Goal: Communication & Community: Ask a question

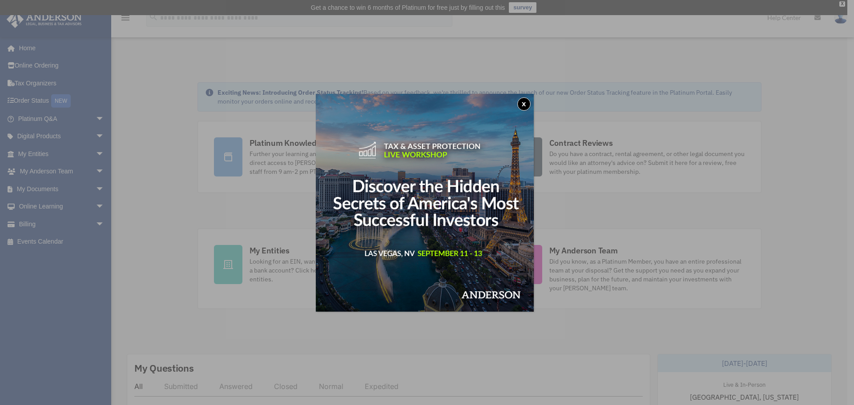
click at [39, 189] on div "x" at bounding box center [427, 202] width 854 height 405
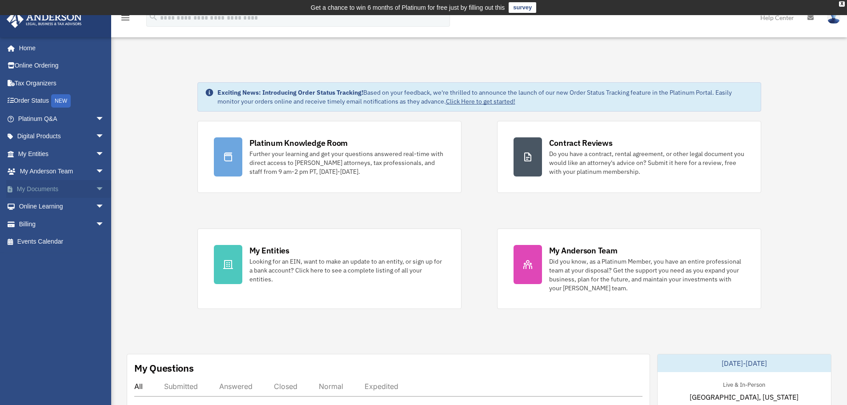
click at [96, 190] on span "arrow_drop_down" at bounding box center [105, 189] width 18 height 18
click at [53, 208] on link "Box" at bounding box center [64, 207] width 105 height 18
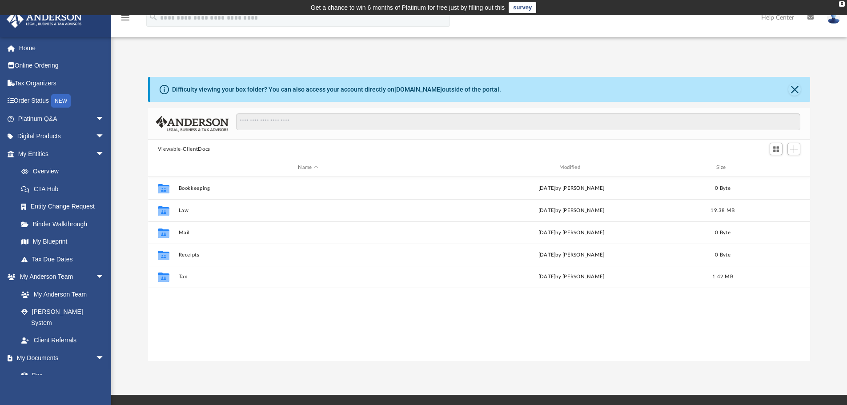
scroll to position [196, 655]
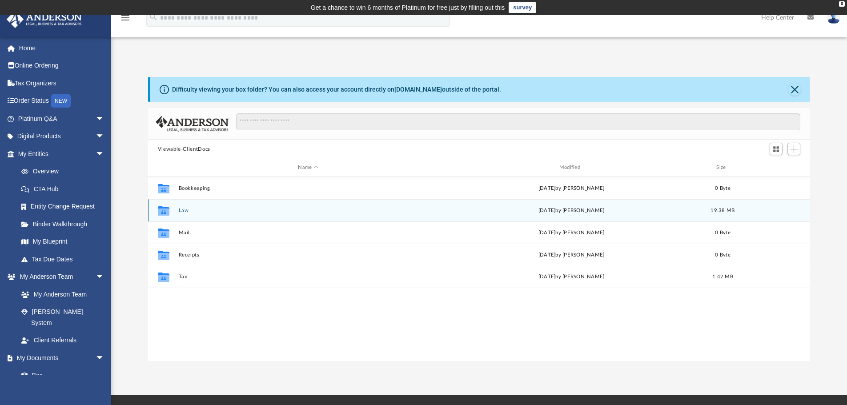
click at [183, 213] on button "Law" at bounding box center [307, 211] width 259 height 6
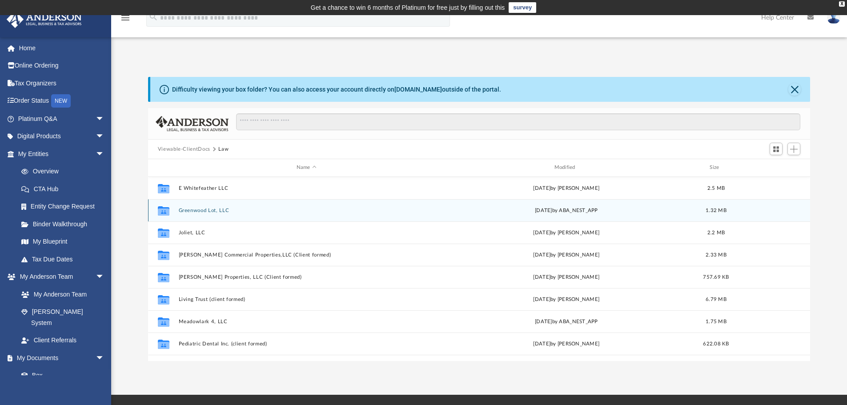
click at [209, 211] on button "Greenwood Lot, LLC" at bounding box center [306, 211] width 256 height 6
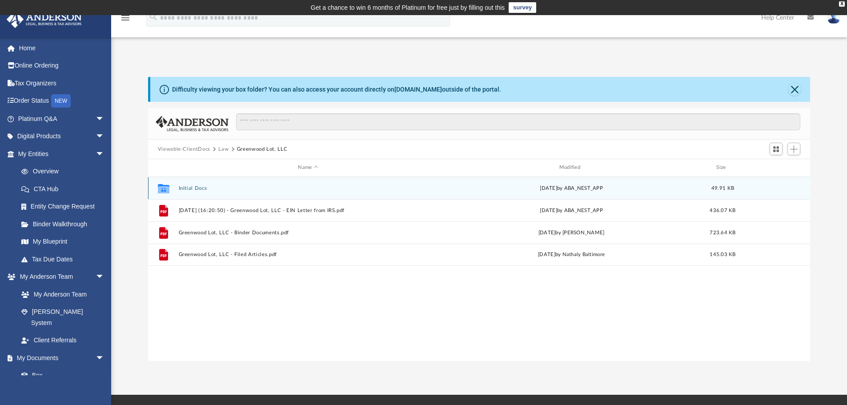
click at [187, 192] on div "Collaborated Folder Initial Docs Wed May 14 2025 by ABA_NEST_APP 49.91 KB" at bounding box center [479, 188] width 663 height 22
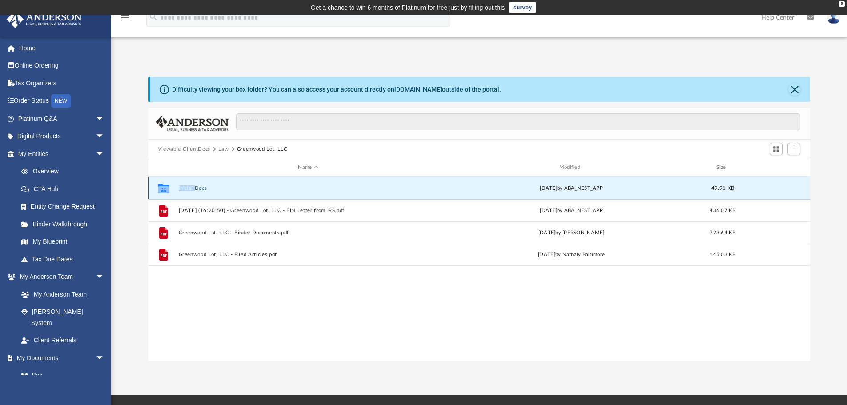
click at [187, 192] on div "Collaborated Folder Initial Docs Wed May 14 2025 by ABA_NEST_APP 49.91 KB" at bounding box center [479, 188] width 663 height 22
click at [193, 188] on button "Initial Docs" at bounding box center [307, 188] width 259 height 6
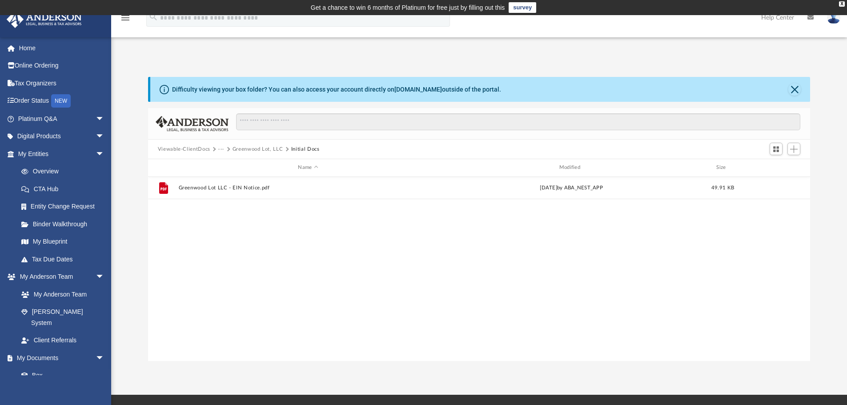
click at [336, 308] on div "File Greenwood Lot LLC - EIN Notice.pdf Wed May 14 2025 by ABA_NEST_APP 49.91 KB" at bounding box center [479, 269] width 663 height 184
click at [531, 283] on div "File Greenwood Lot LLC - EIN Notice.pdf Wed May 14 2025 by ABA_NEST_APP 49.91 KB" at bounding box center [479, 269] width 663 height 184
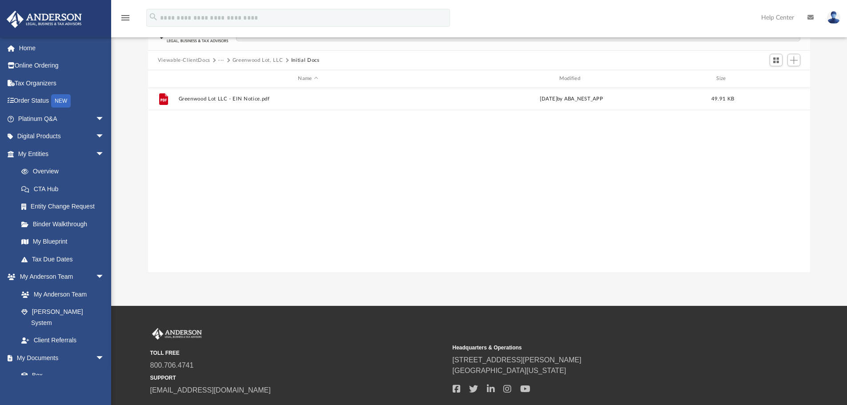
scroll to position [0, 0]
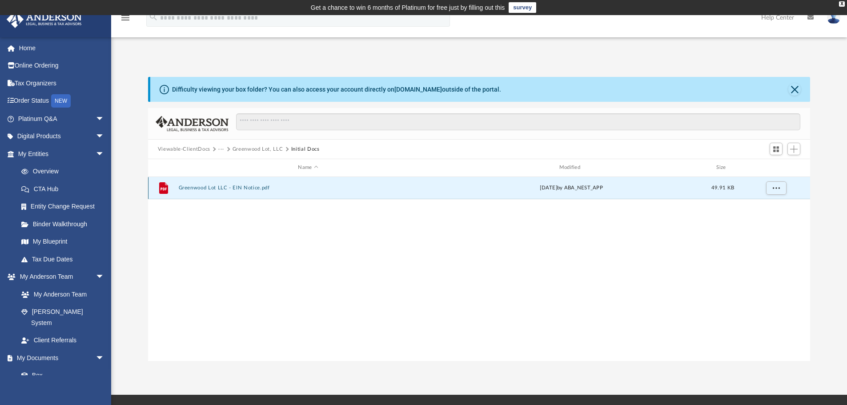
click at [214, 190] on button "Greenwood Lot LLC - EIN Notice.pdf" at bounding box center [307, 188] width 259 height 6
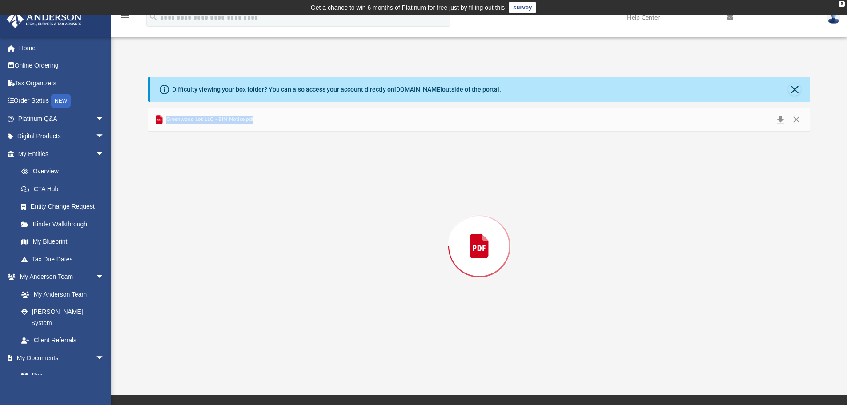
click at [214, 190] on div "Preview" at bounding box center [479, 246] width 663 height 229
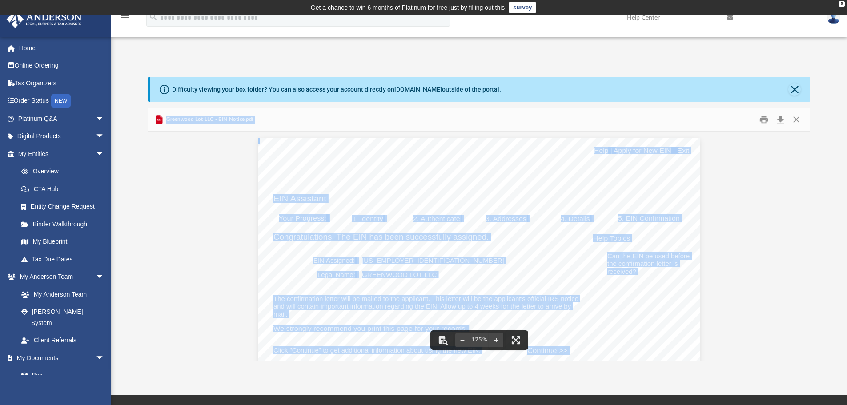
scroll to position [178, 0]
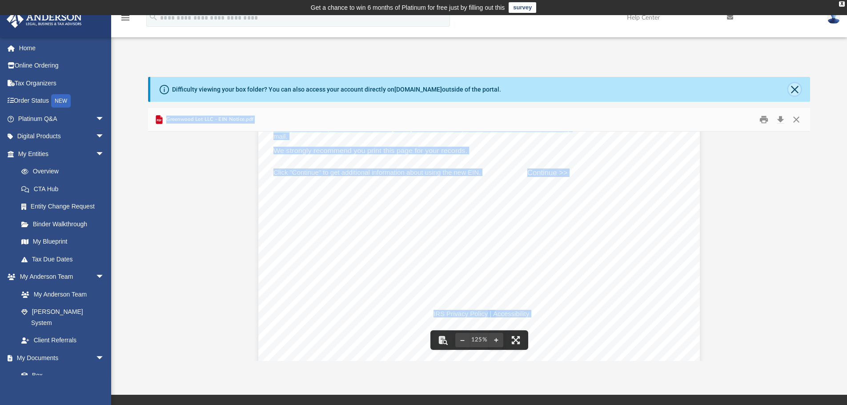
click at [790, 88] on button "Close" at bounding box center [794, 89] width 12 height 12
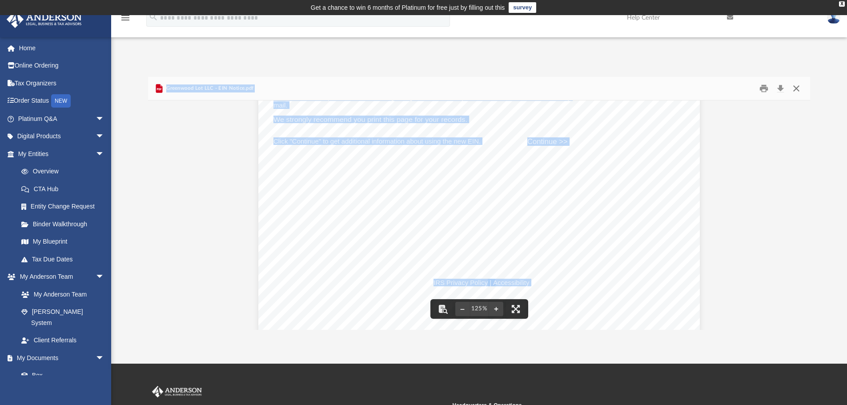
click at [797, 89] on button "Close" at bounding box center [796, 89] width 16 height 14
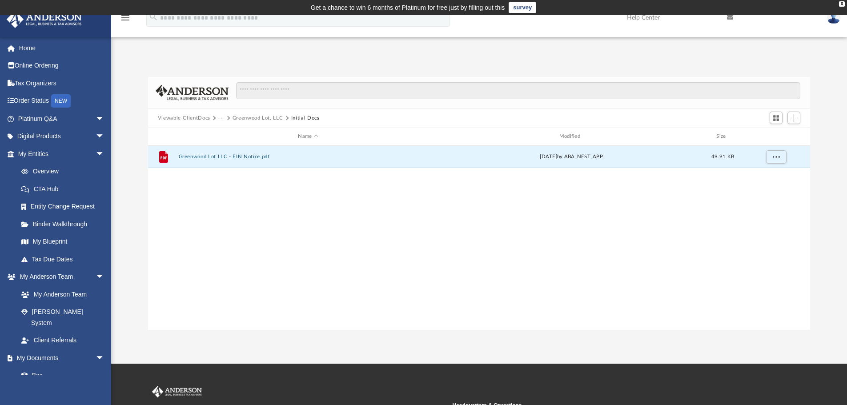
click at [241, 118] on button "Greenwood Lot, LLC" at bounding box center [258, 118] width 51 height 8
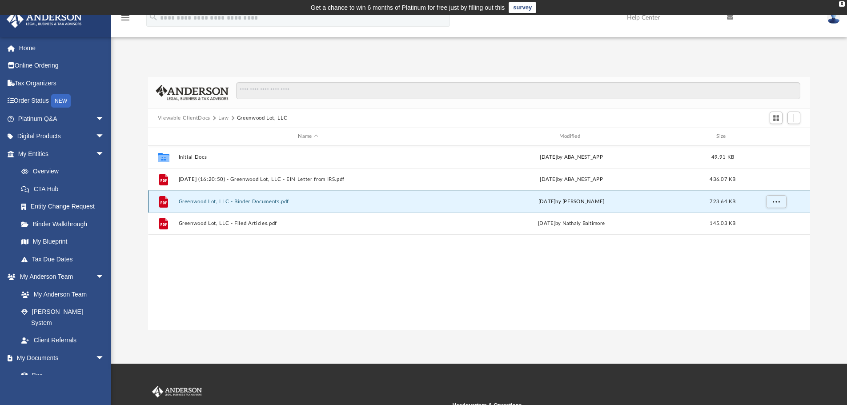
click at [220, 200] on button "Greenwood Lot, LLC - Binder Documents.pdf" at bounding box center [307, 202] width 259 height 6
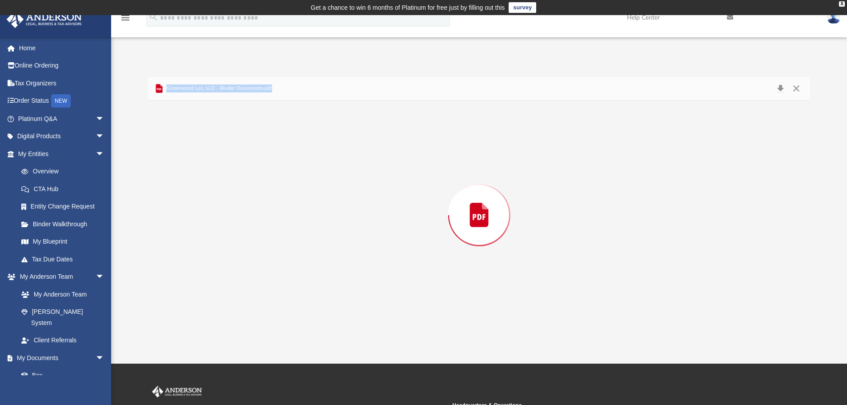
click at [220, 200] on div "Preview" at bounding box center [479, 214] width 663 height 229
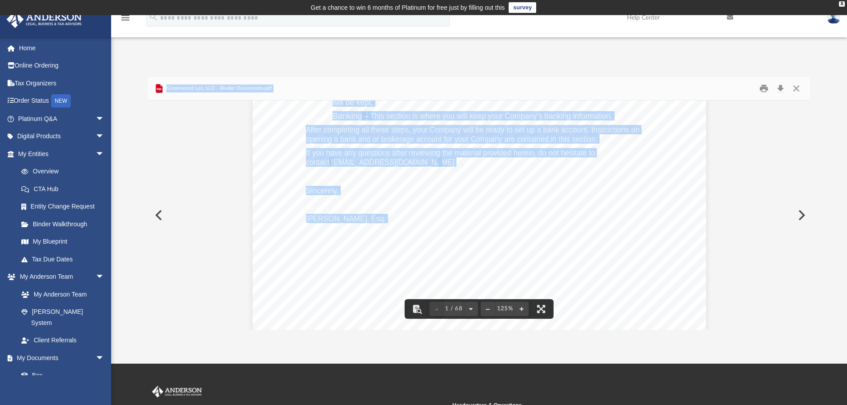
click at [519, 237] on div "Lynn M. Karr 723 Royal Dublin Lane Dyer , Indiana 46311 Re: Greenwood Lot, LLC …" at bounding box center [480, 89] width 454 height 587
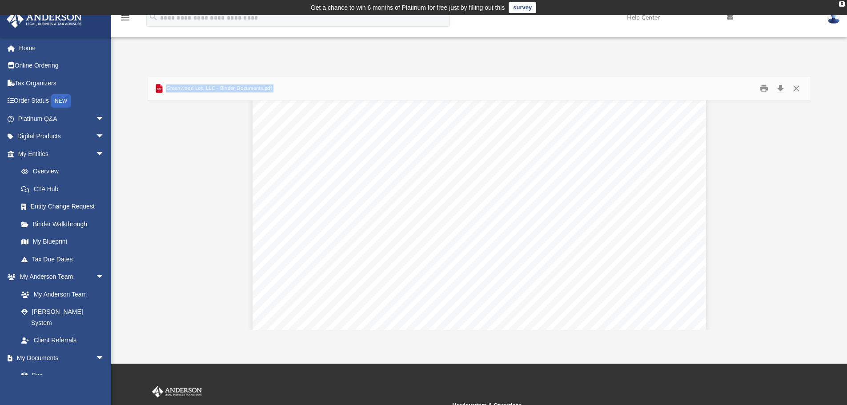
scroll to position [38584, 0]
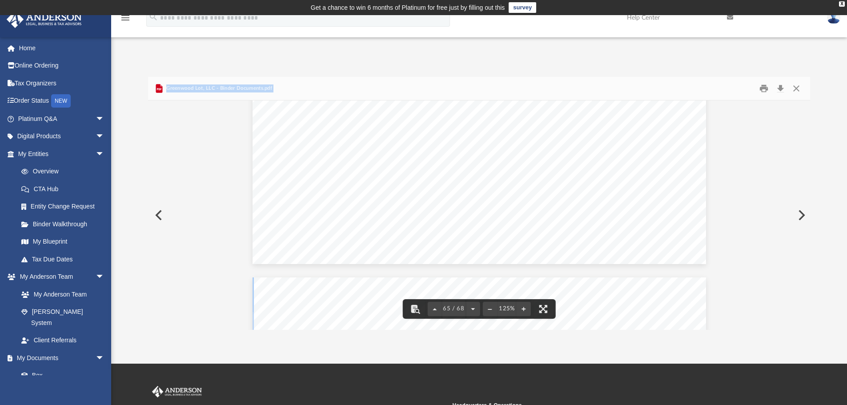
click at [794, 89] on button "Close" at bounding box center [796, 89] width 16 height 14
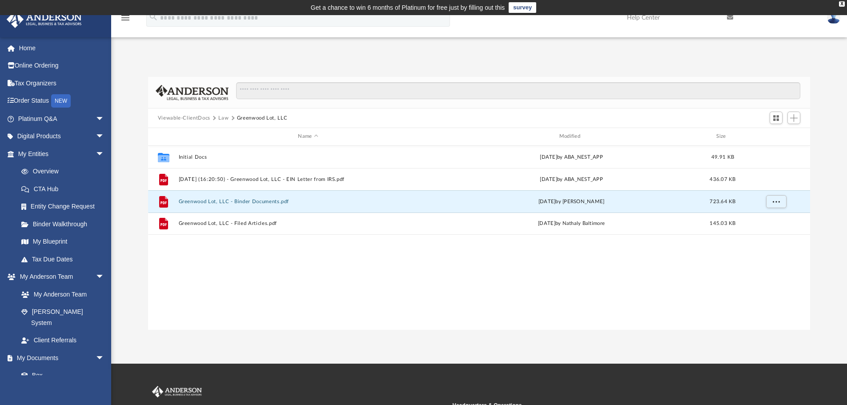
click at [409, 265] on div "Collaborated Folder Initial Docs Wed May 14 2025 by ABA_NEST_APP 49.91 KB File …" at bounding box center [479, 238] width 663 height 184
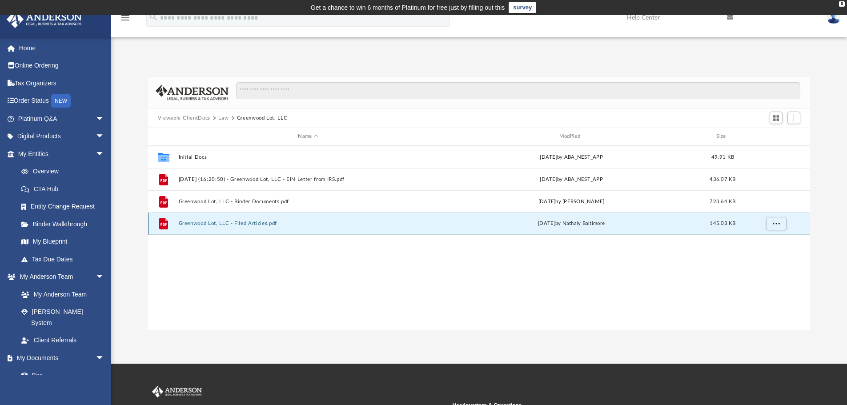
click at [207, 223] on button "Greenwood Lot, LLC - Filed Articles.pdf" at bounding box center [307, 224] width 259 height 6
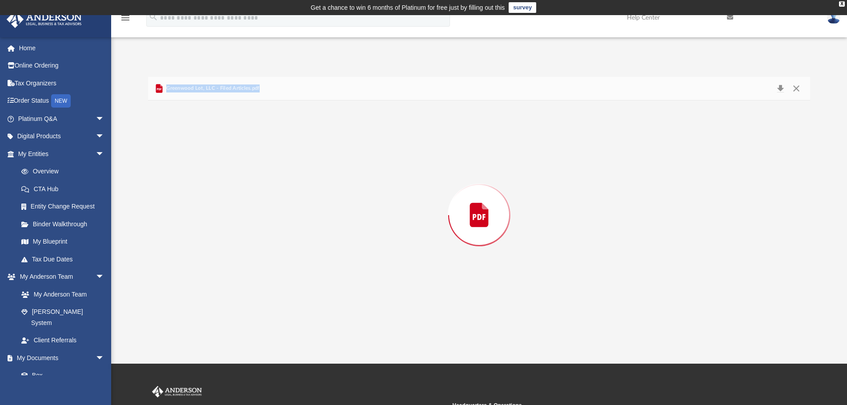
click at [207, 223] on div "Preview" at bounding box center [479, 214] width 663 height 229
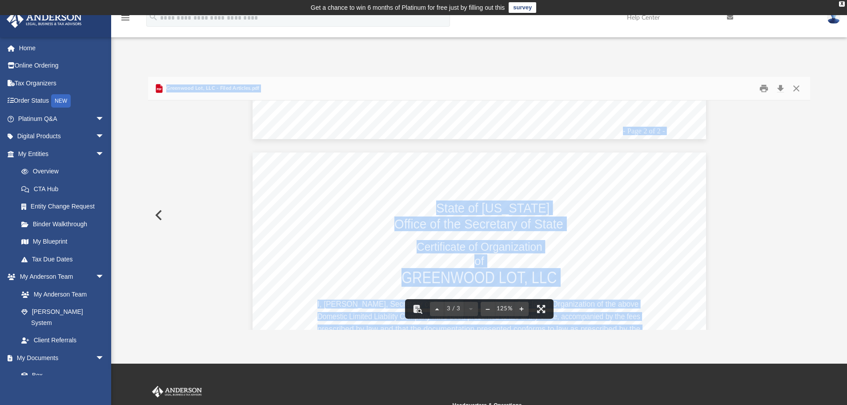
scroll to position [1156, 0]
click at [791, 89] on button "Close" at bounding box center [796, 89] width 16 height 14
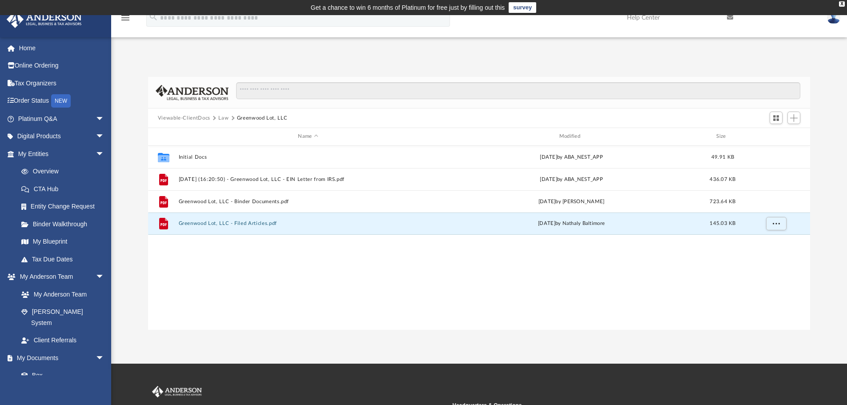
click at [289, 263] on div "Collaborated Folder Initial Docs Wed May 14 2025 by ABA_NEST_APP 49.91 KB File …" at bounding box center [479, 238] width 663 height 184
click at [243, 302] on div "Collaborated Folder Initial Docs Wed May 14 2025 by ABA_NEST_APP 49.91 KB File …" at bounding box center [479, 238] width 663 height 184
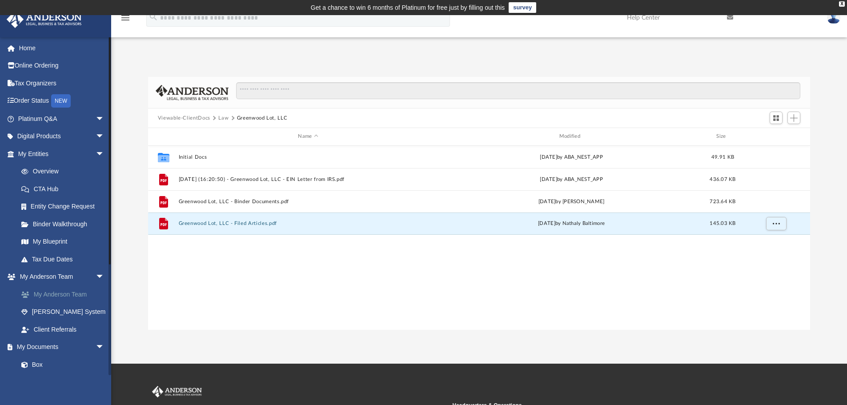
click at [51, 295] on link "My Anderson Team" at bounding box center [64, 294] width 105 height 18
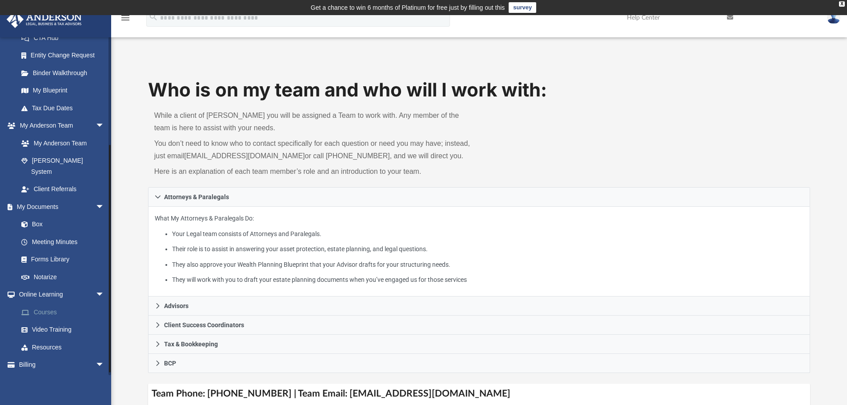
scroll to position [158, 0]
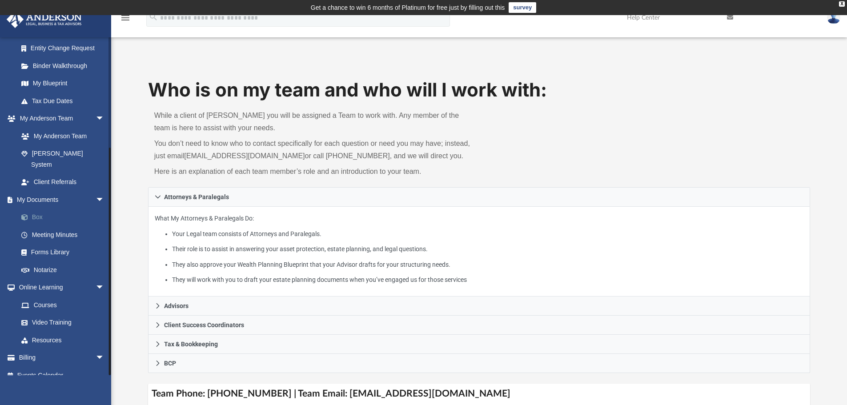
click at [43, 209] on link "Box" at bounding box center [64, 218] width 105 height 18
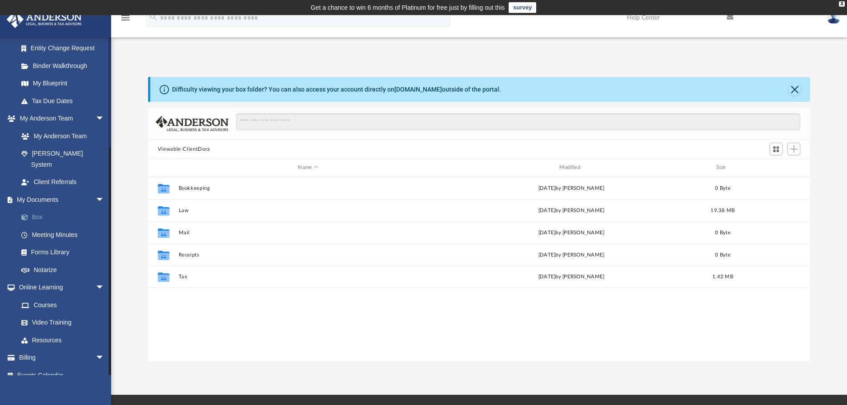
scroll to position [196, 655]
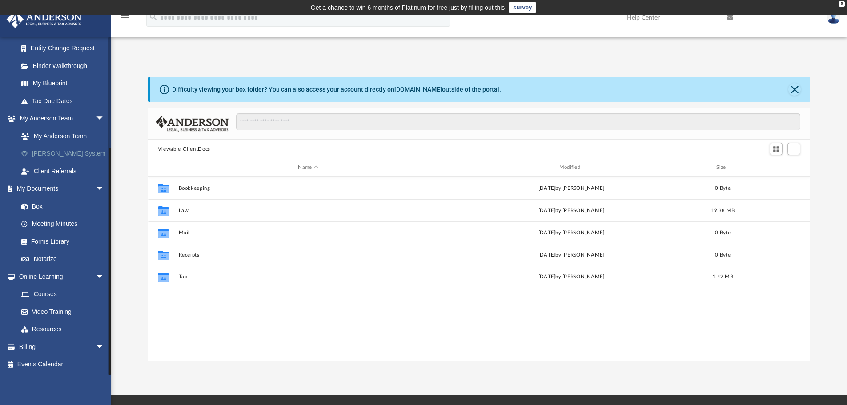
click at [62, 149] on link "[PERSON_NAME] System" at bounding box center [64, 154] width 105 height 18
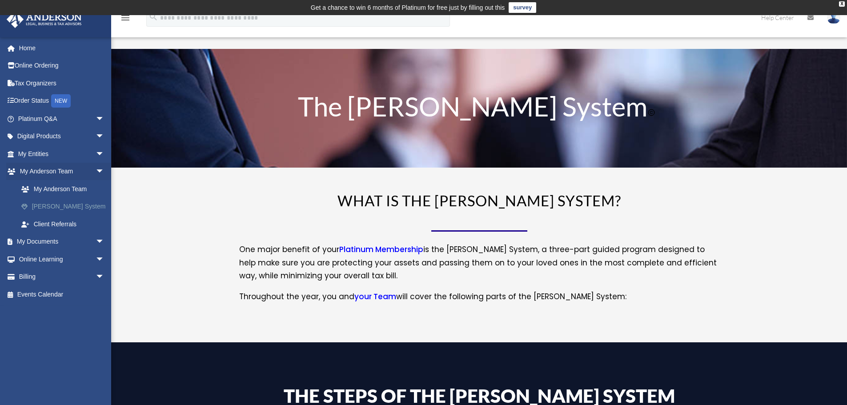
click at [67, 203] on link "[PERSON_NAME] System" at bounding box center [64, 207] width 105 height 18
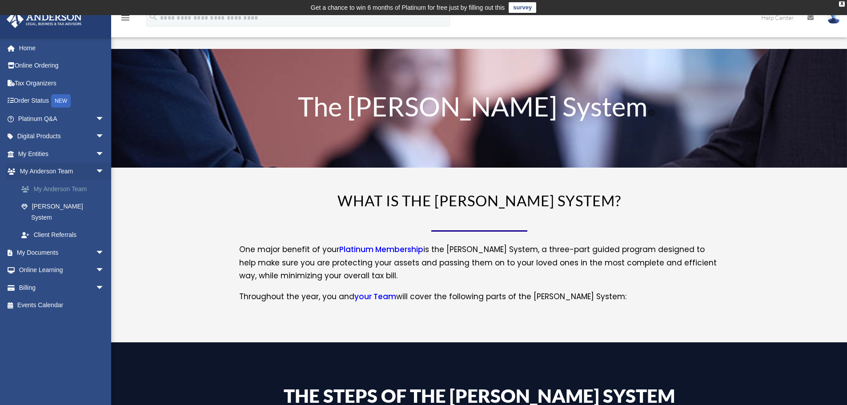
click at [81, 188] on link "My Anderson Team" at bounding box center [64, 189] width 105 height 18
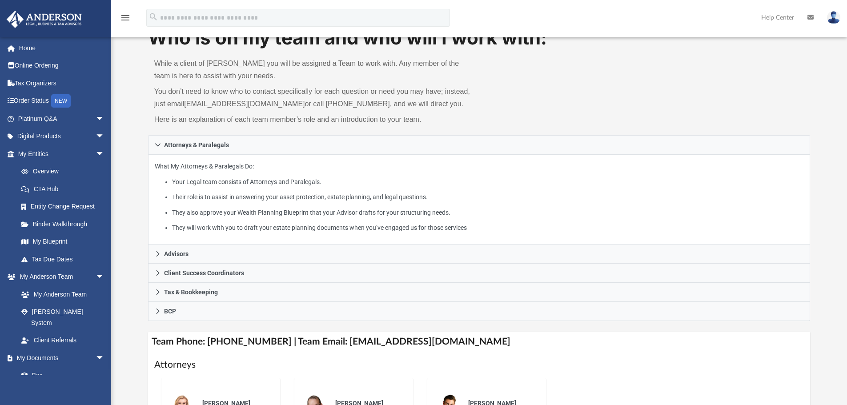
scroll to position [222, 0]
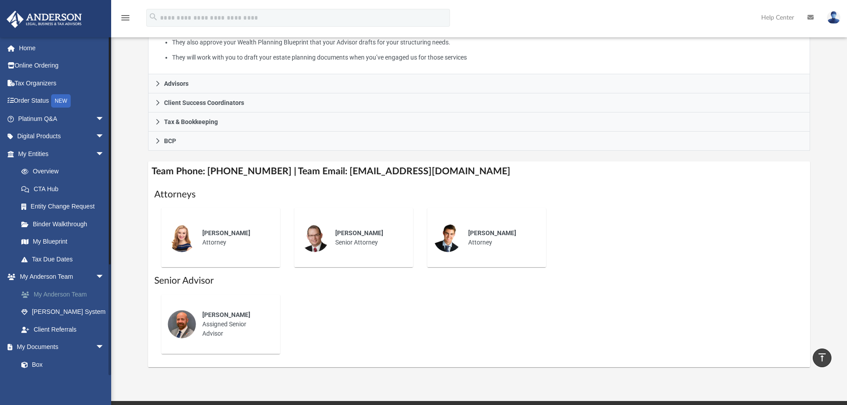
click at [47, 294] on link "My Anderson Team" at bounding box center [64, 294] width 105 height 18
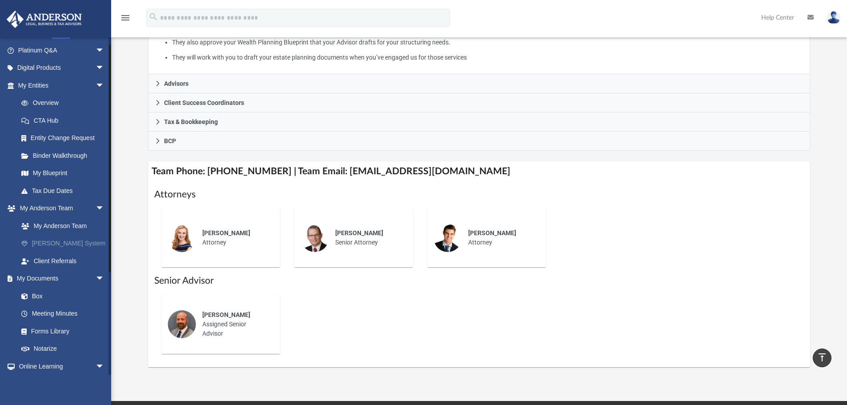
scroll to position [0, 0]
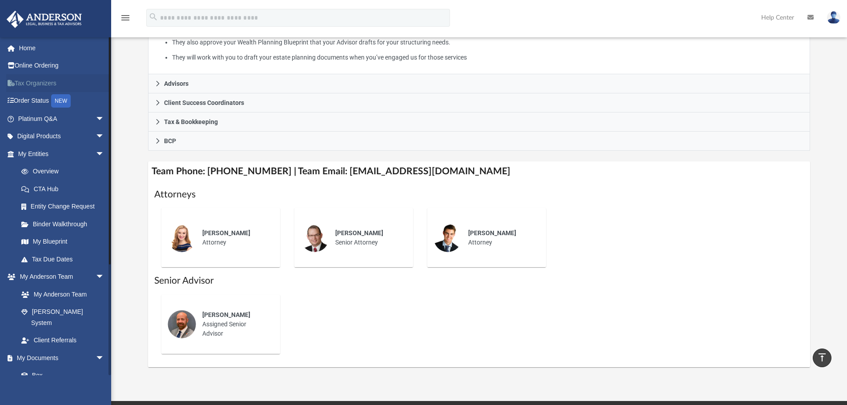
click at [20, 81] on link "Tax Organizers" at bounding box center [62, 83] width 112 height 18
click at [43, 153] on link "My Entities arrow_drop_down" at bounding box center [62, 154] width 112 height 18
click at [47, 187] on link "CTA Hub" at bounding box center [64, 189] width 105 height 18
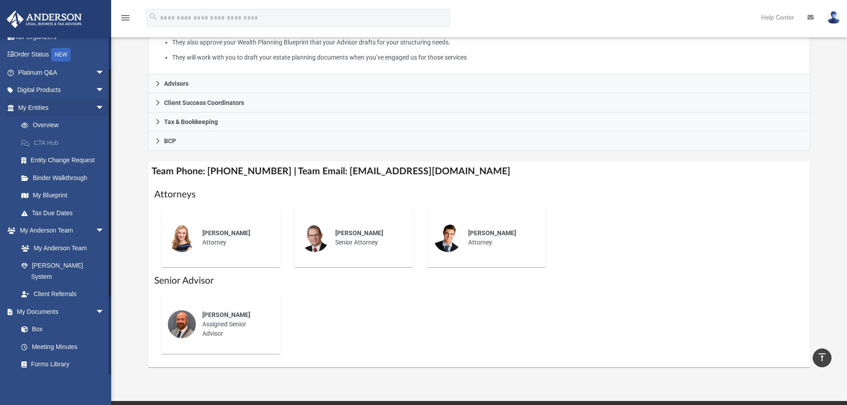
scroll to position [89, 0]
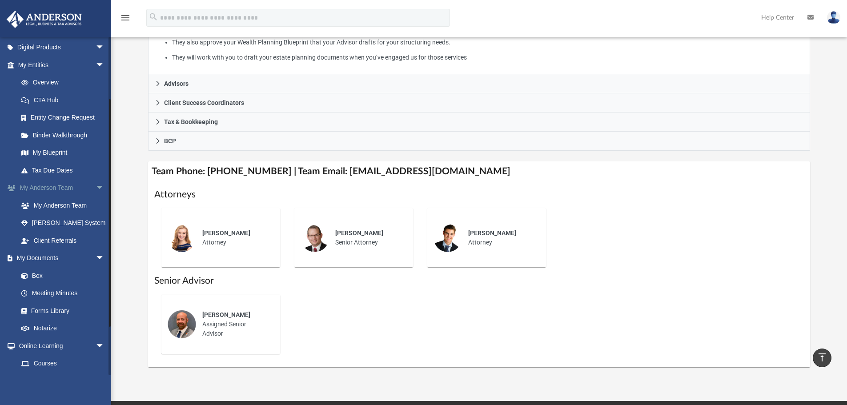
click at [96, 185] on span "arrow_drop_down" at bounding box center [105, 188] width 18 height 18
click at [96, 185] on span "arrow_drop_up" at bounding box center [105, 188] width 18 height 18
click at [78, 207] on link "My Anderson Team" at bounding box center [64, 206] width 105 height 18
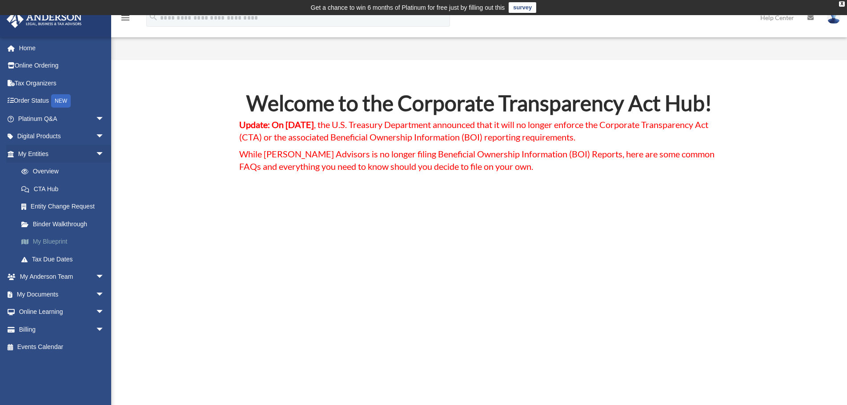
click at [54, 239] on link "My Blueprint" at bounding box center [64, 242] width 105 height 18
click at [57, 261] on link "Tax Due Dates" at bounding box center [64, 259] width 105 height 18
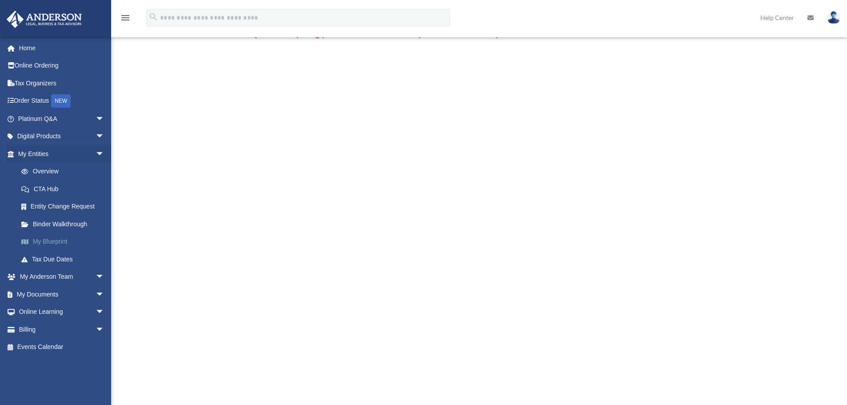
scroll to position [133, 0]
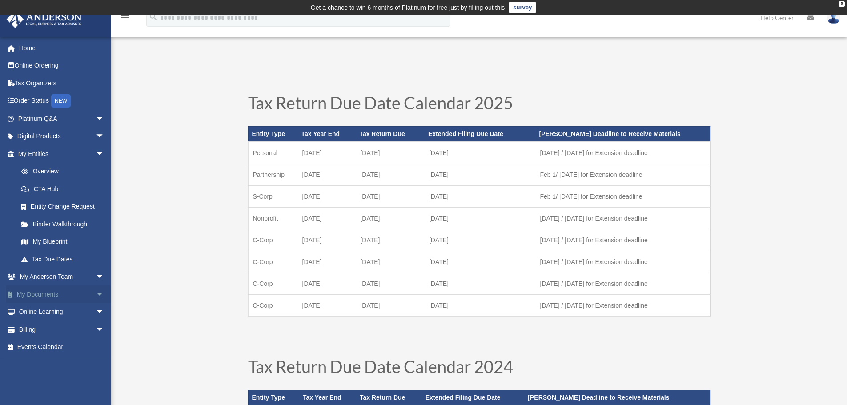
click at [96, 293] on span "arrow_drop_down" at bounding box center [105, 294] width 18 height 18
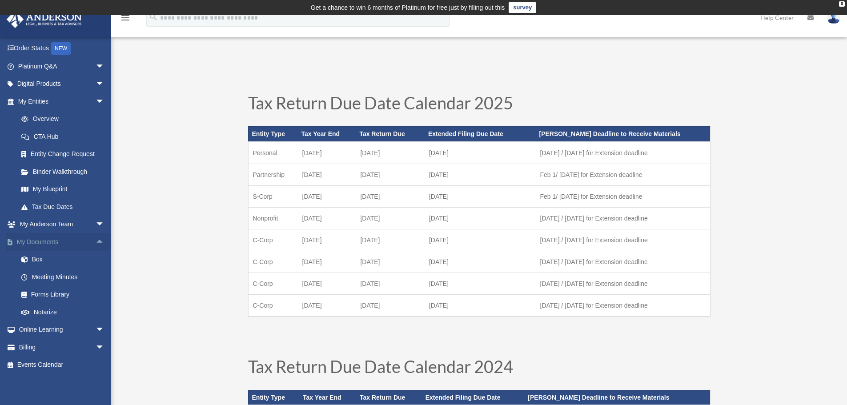
scroll to position [53, 0]
click at [96, 327] on span "arrow_drop_down" at bounding box center [105, 330] width 18 height 18
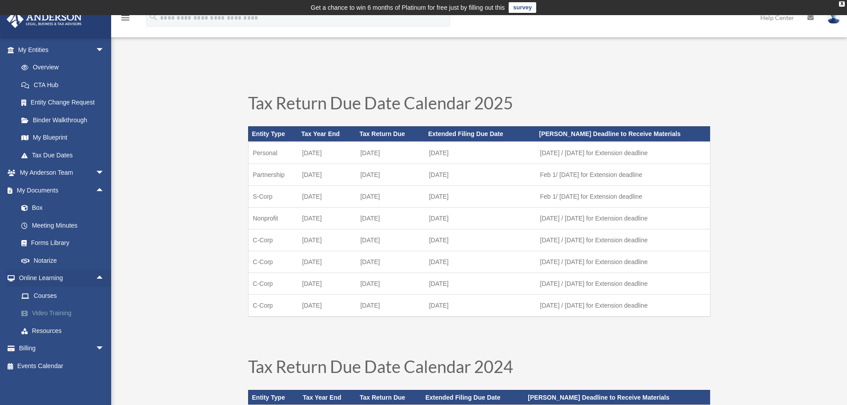
scroll to position [106, 0]
click at [96, 343] on span "arrow_drop_down" at bounding box center [105, 347] width 18 height 18
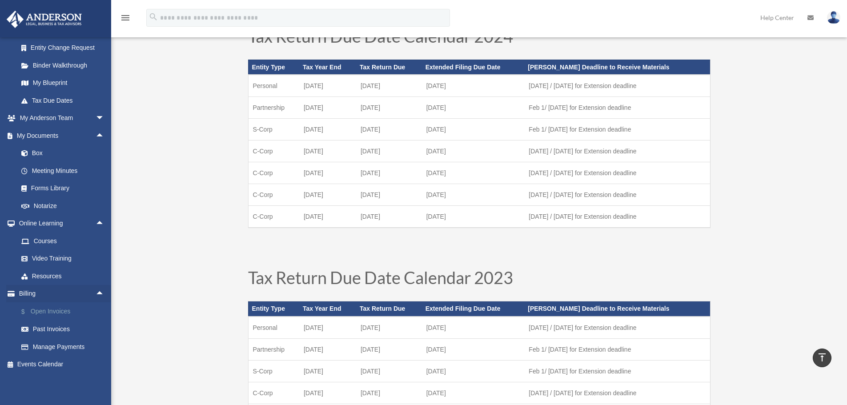
scroll to position [356, 0]
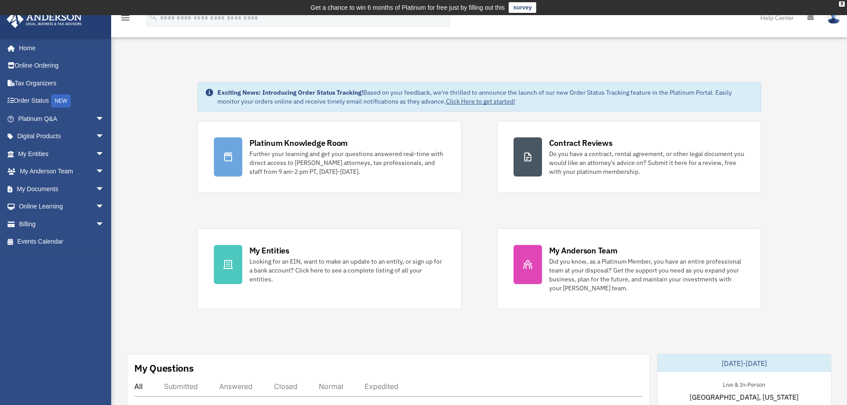
click at [96, 191] on span "arrow_drop_down" at bounding box center [105, 189] width 18 height 18
click at [96, 170] on span "arrow_drop_down" at bounding box center [105, 172] width 18 height 18
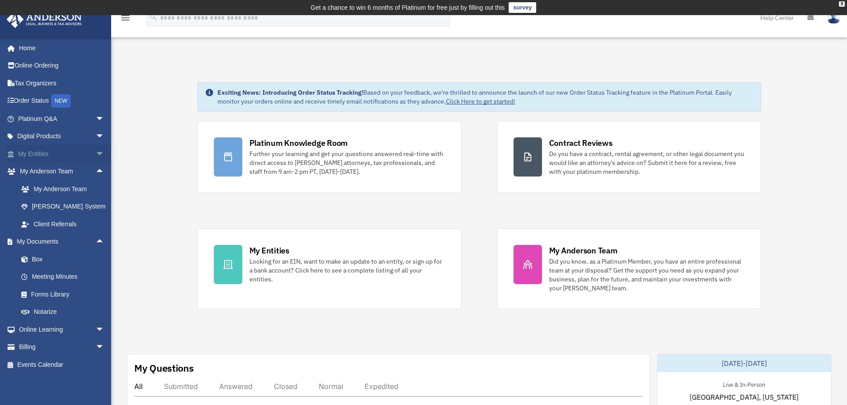
click at [96, 154] on span "arrow_drop_down" at bounding box center [105, 154] width 18 height 18
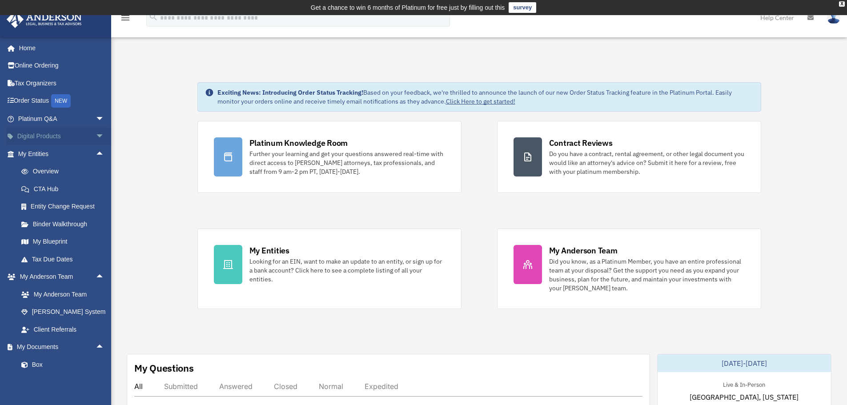
click at [96, 137] on span "arrow_drop_down" at bounding box center [105, 137] width 18 height 18
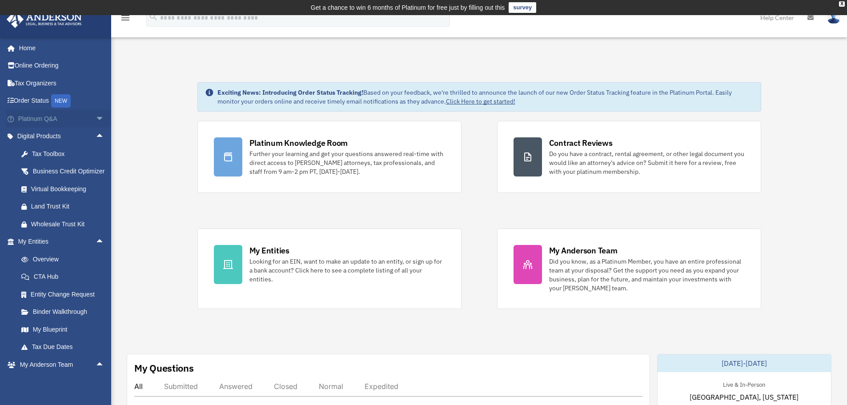
click at [96, 120] on span "arrow_drop_down" at bounding box center [105, 119] width 18 height 18
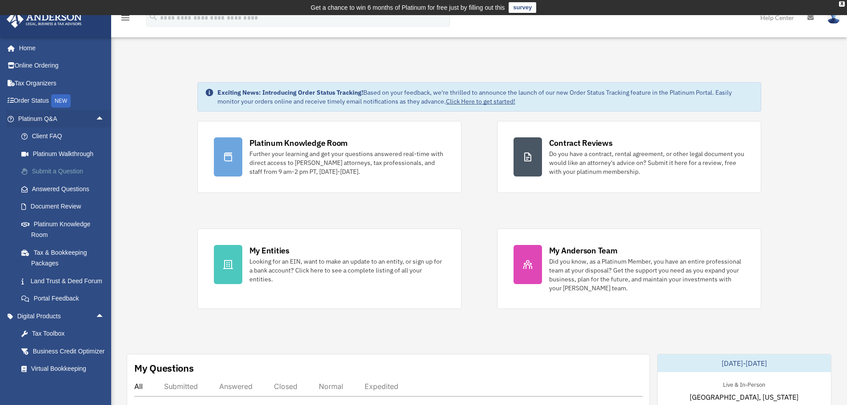
click at [79, 170] on link "Submit a Question" at bounding box center [64, 172] width 105 height 18
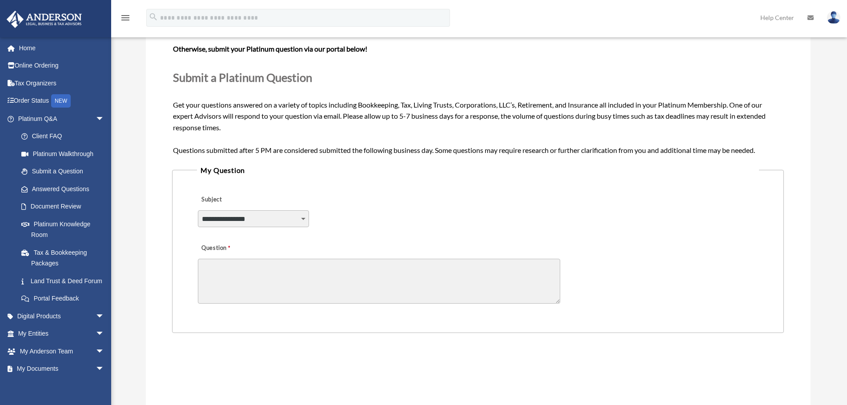
scroll to position [104, 0]
click at [300, 218] on select "**********" at bounding box center [253, 218] width 111 height 17
select select "******"
click at [198, 210] on select "**********" at bounding box center [253, 218] width 111 height 17
click at [285, 283] on textarea "Question" at bounding box center [379, 280] width 362 height 45
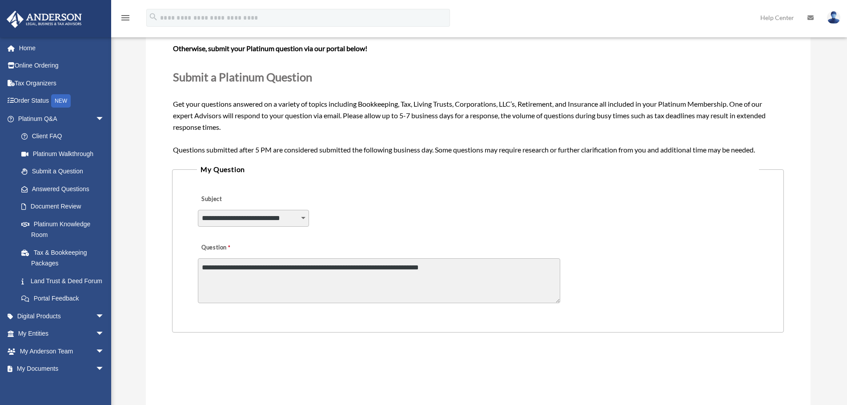
type textarea "**********"
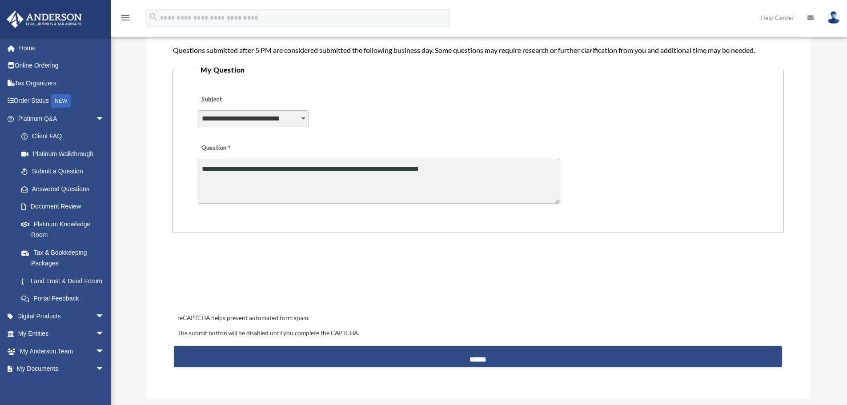
scroll to position [237, 0]
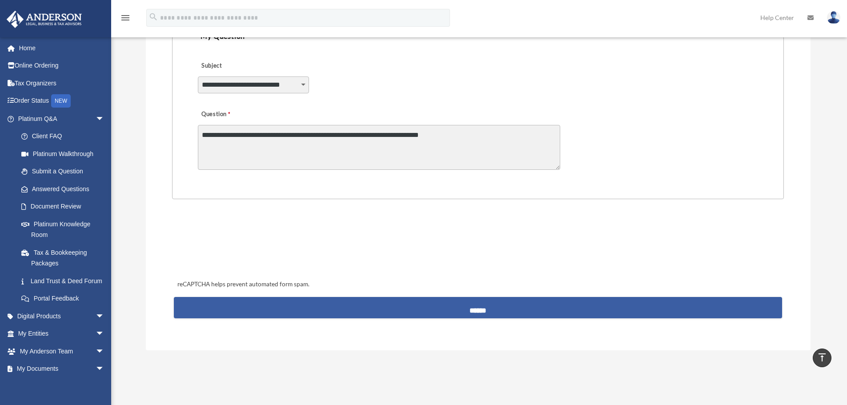
click at [540, 305] on input "******" at bounding box center [478, 307] width 608 height 21
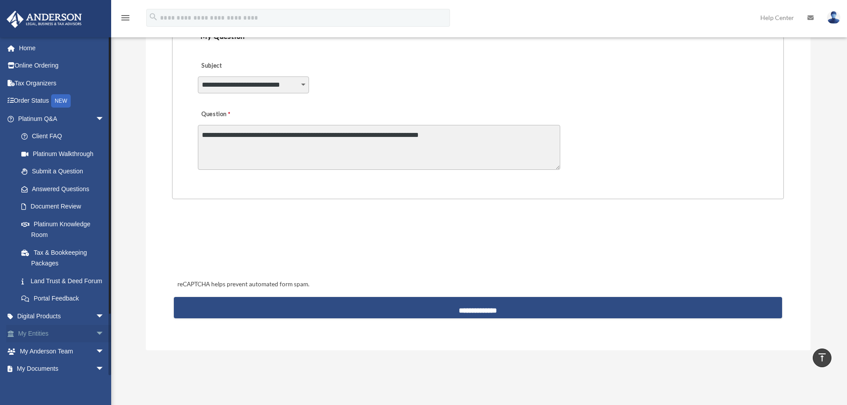
click at [46, 340] on link "My Entities arrow_drop_down" at bounding box center [62, 334] width 112 height 18
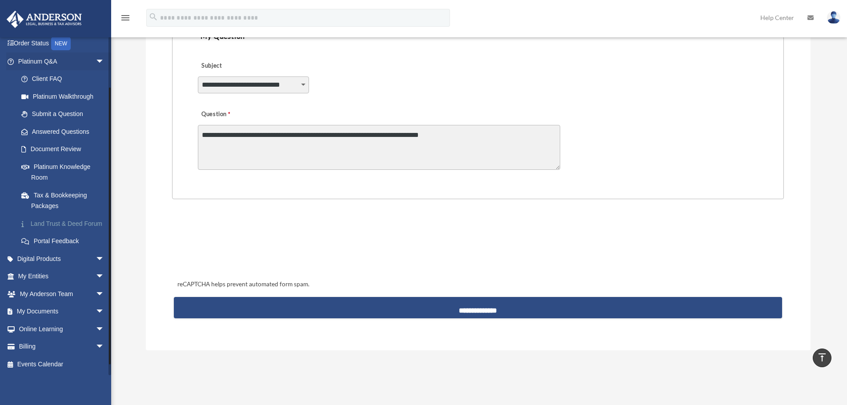
scroll to position [68, 0]
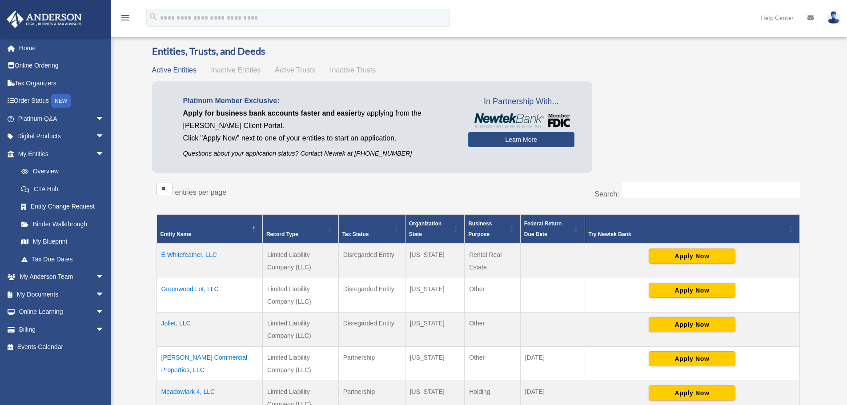
scroll to position [44, 0]
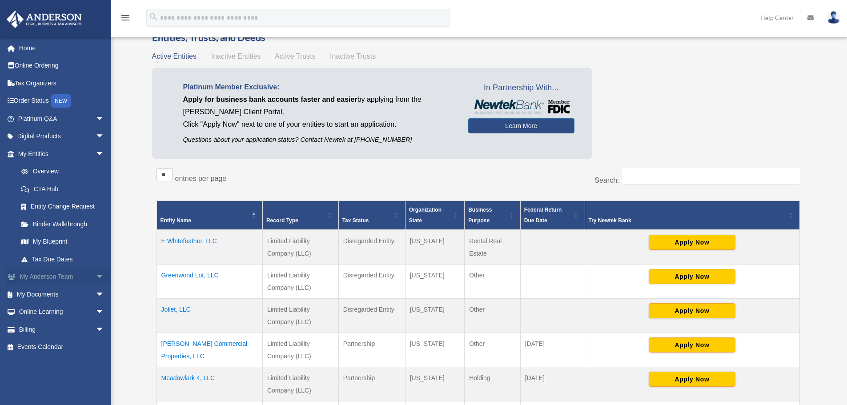
click at [96, 275] on span "arrow_drop_down" at bounding box center [105, 277] width 18 height 18
click at [96, 344] on span "arrow_drop_down" at bounding box center [105, 347] width 18 height 18
click at [43, 364] on link "Box" at bounding box center [64, 365] width 105 height 18
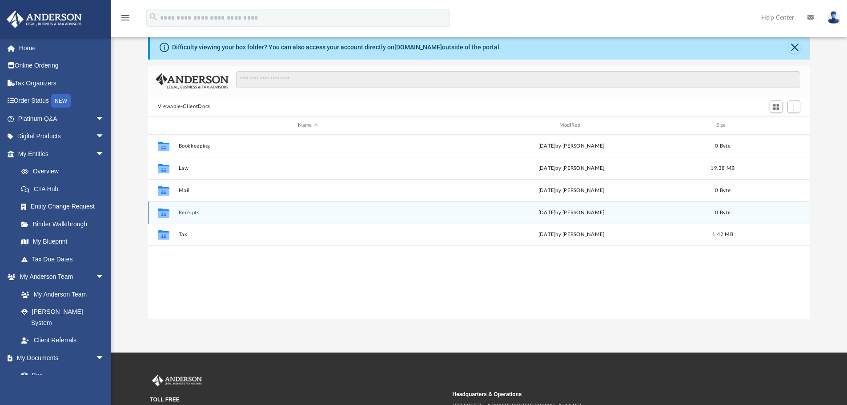
scroll to position [44, 0]
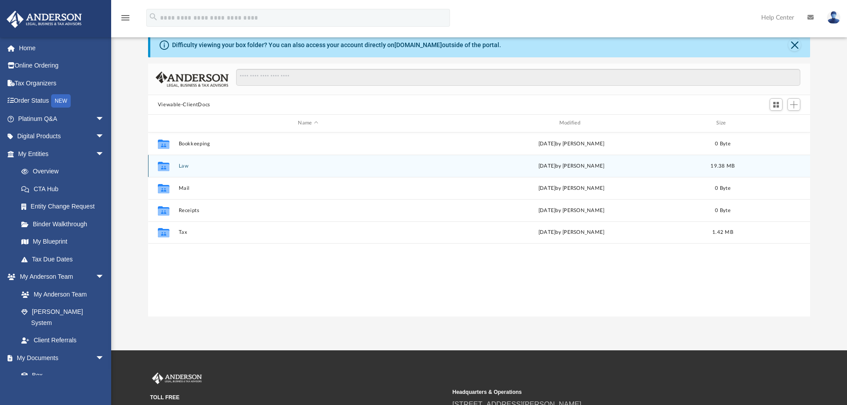
click at [181, 167] on button "Law" at bounding box center [307, 166] width 259 height 6
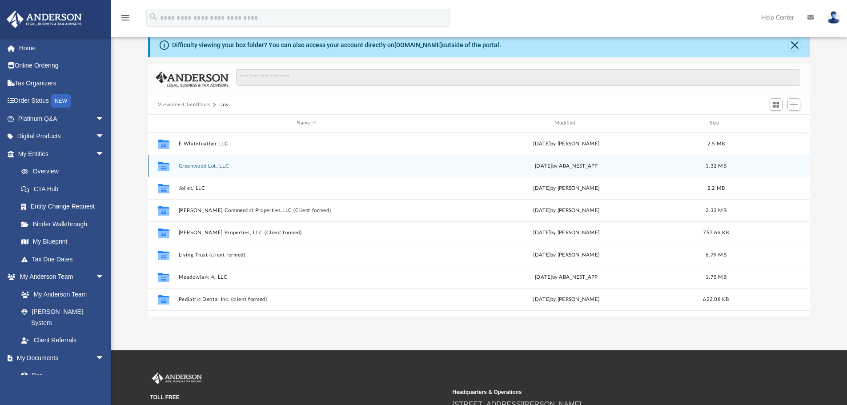
click at [198, 165] on button "Greenwood Lot, LLC" at bounding box center [306, 166] width 256 height 6
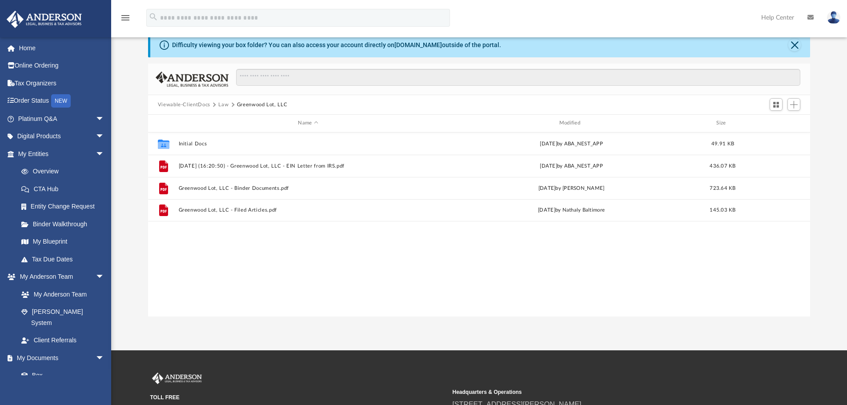
click at [334, 235] on div "Collaborated Folder Initial Docs [DATE] by ABA_NEST_APP 49.91 KB File [DATE] (1…" at bounding box center [479, 225] width 663 height 184
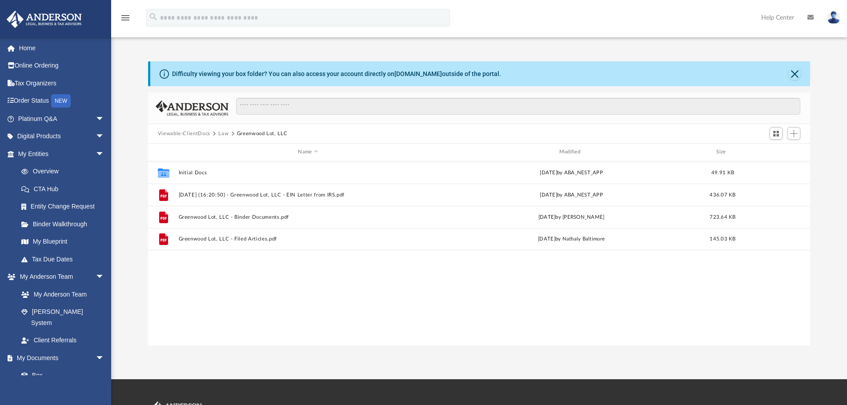
scroll to position [0, 0]
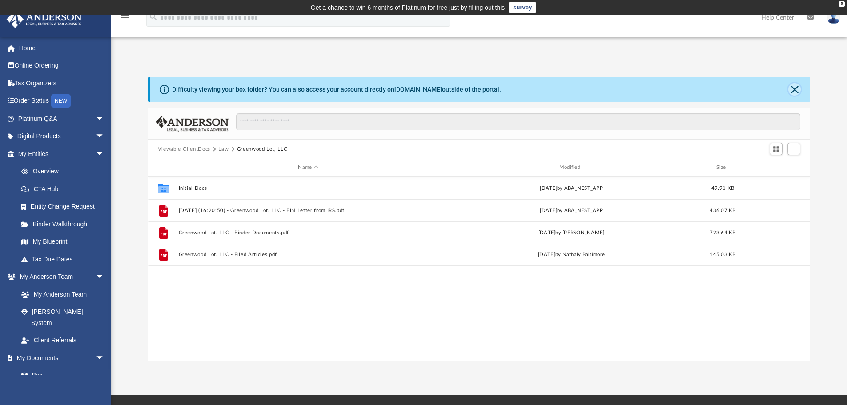
click at [796, 89] on button "Close" at bounding box center [794, 89] width 12 height 12
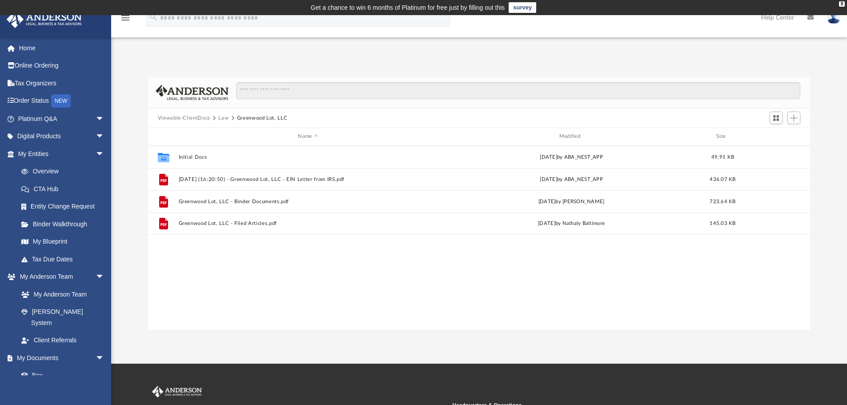
click at [221, 119] on button "Law" at bounding box center [223, 118] width 10 height 8
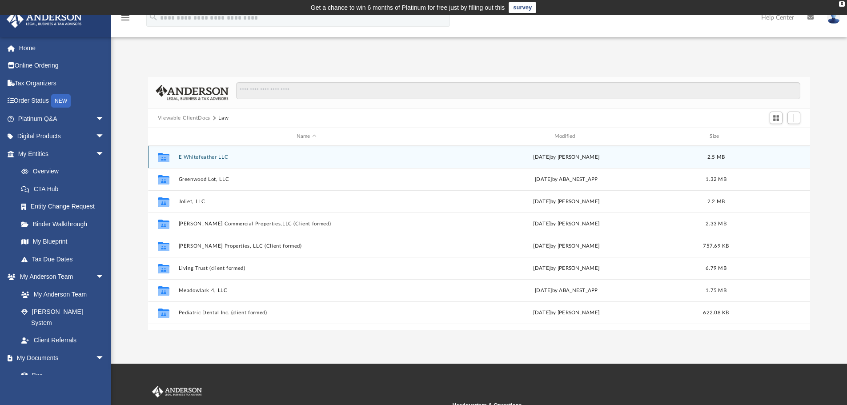
click at [200, 157] on button "E Whitefeather LLC" at bounding box center [306, 157] width 256 height 6
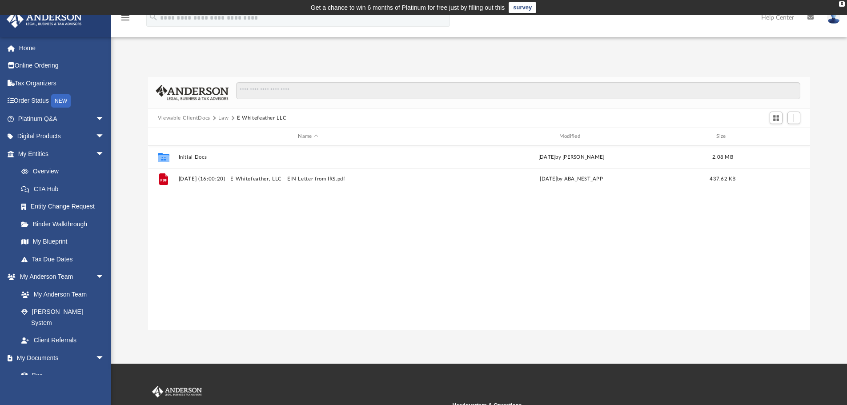
click at [359, 223] on div "Collaborated Folder Initial Docs [DATE] by [PERSON_NAME] 2.08 MB File [DATE] (1…" at bounding box center [479, 238] width 663 height 184
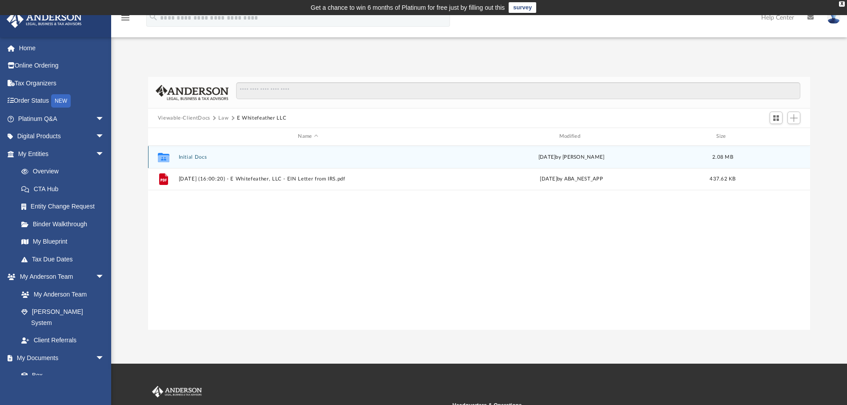
click at [185, 156] on button "Initial Docs" at bounding box center [307, 157] width 259 height 6
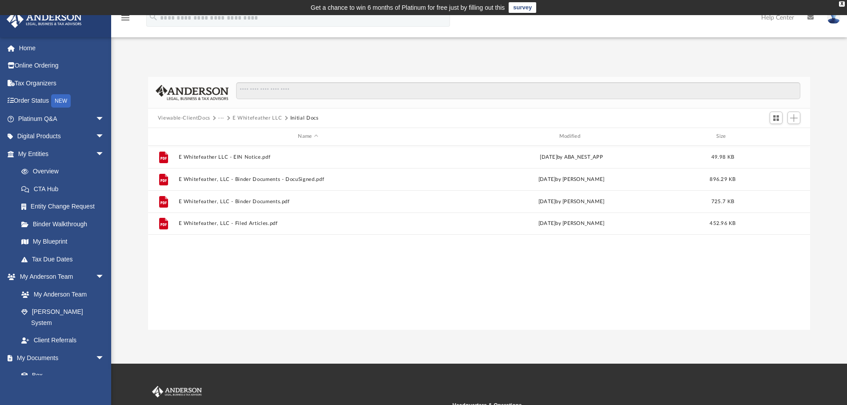
click at [197, 117] on button "Viewable-ClientDocs" at bounding box center [184, 118] width 52 height 8
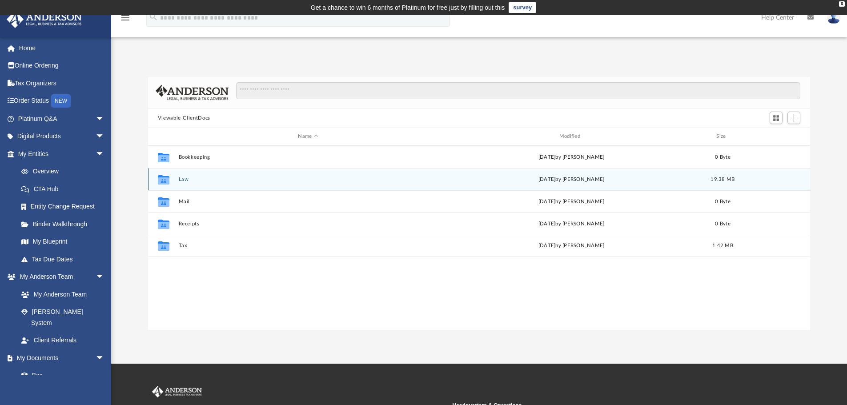
click at [187, 177] on button "Law" at bounding box center [307, 180] width 259 height 6
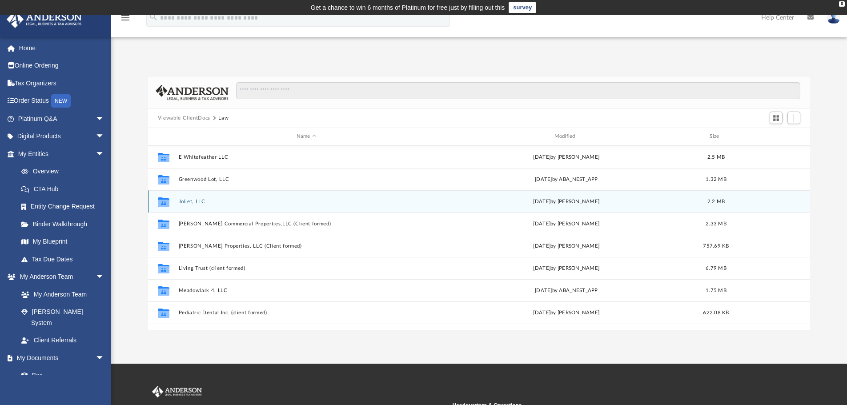
click at [192, 201] on button "Joliet, LLC" at bounding box center [306, 202] width 256 height 6
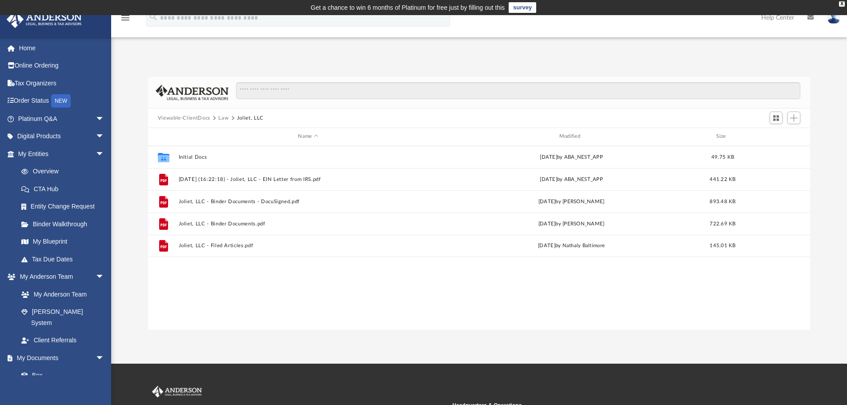
click at [223, 116] on button "Law" at bounding box center [223, 118] width 10 height 8
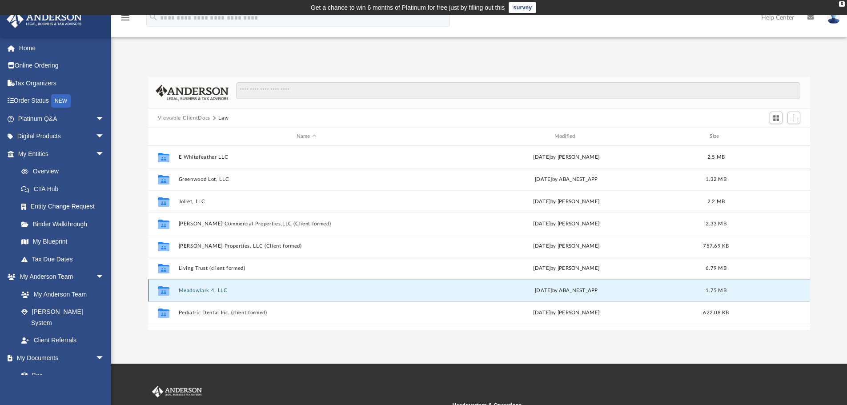
click at [193, 290] on button "Meadowlark 4, LLC" at bounding box center [306, 291] width 256 height 6
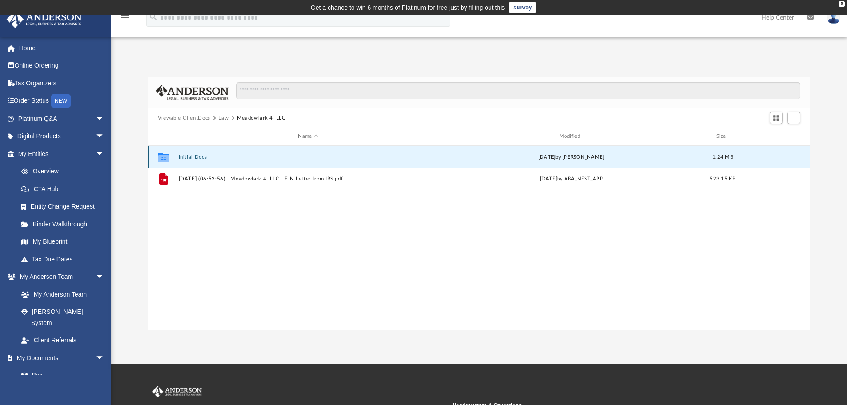
click at [181, 159] on button "Initial Docs" at bounding box center [307, 157] width 259 height 6
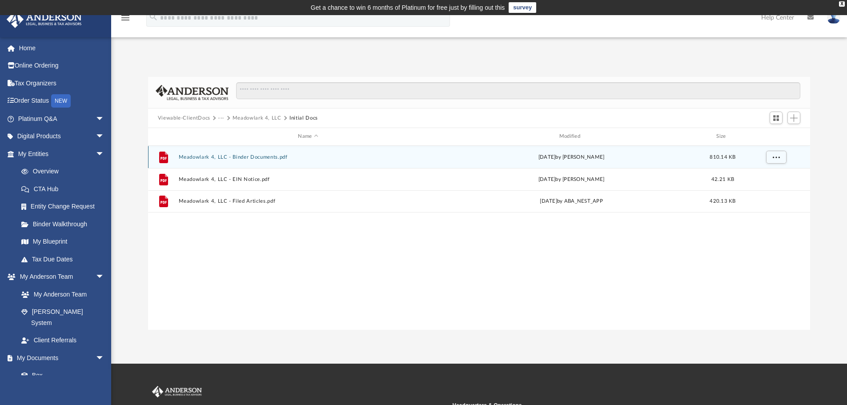
click at [206, 157] on button "Meadowlark 4, LLC - Binder Documents.pdf" at bounding box center [307, 157] width 259 height 6
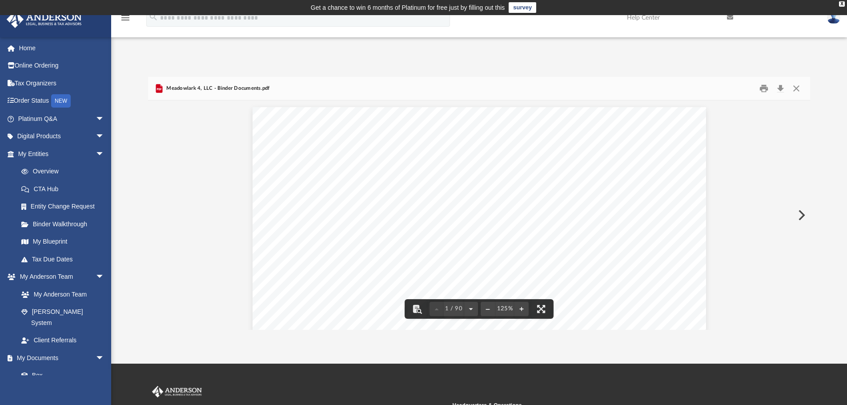
click at [807, 88] on div "Meadowlark 4, LLC - Binder Documents.pdf" at bounding box center [479, 89] width 663 height 24
drag, startPoint x: 765, startPoint y: 153, endPoint x: 777, endPoint y: 120, distance: 35.4
click at [796, 90] on button "Close" at bounding box center [796, 89] width 16 height 14
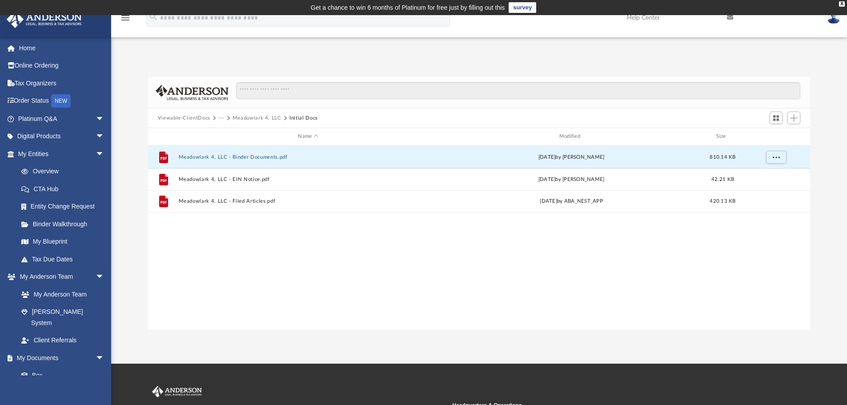
click at [193, 258] on div "File Meadowlark 4, LLC - Binder Documents.pdf [DATE] by [PERSON_NAME] 810.14 KB…" at bounding box center [479, 238] width 663 height 184
click at [62, 241] on link "My Blueprint" at bounding box center [64, 242] width 105 height 18
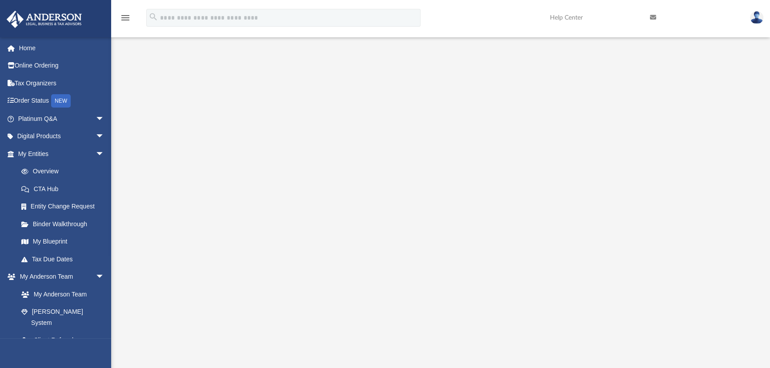
scroll to position [42, 0]
click at [749, 22] on link at bounding box center [757, 17] width 27 height 39
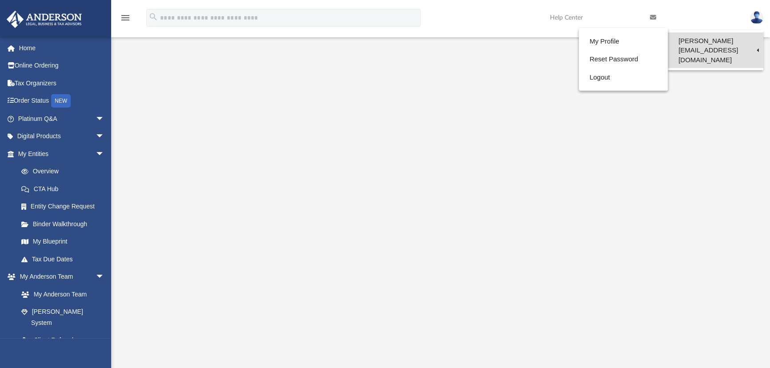
click at [707, 42] on link "[PERSON_NAME][EMAIL_ADDRESS][DOMAIN_NAME]" at bounding box center [716, 50] width 96 height 36
